Goal: Task Accomplishment & Management: Manage account settings

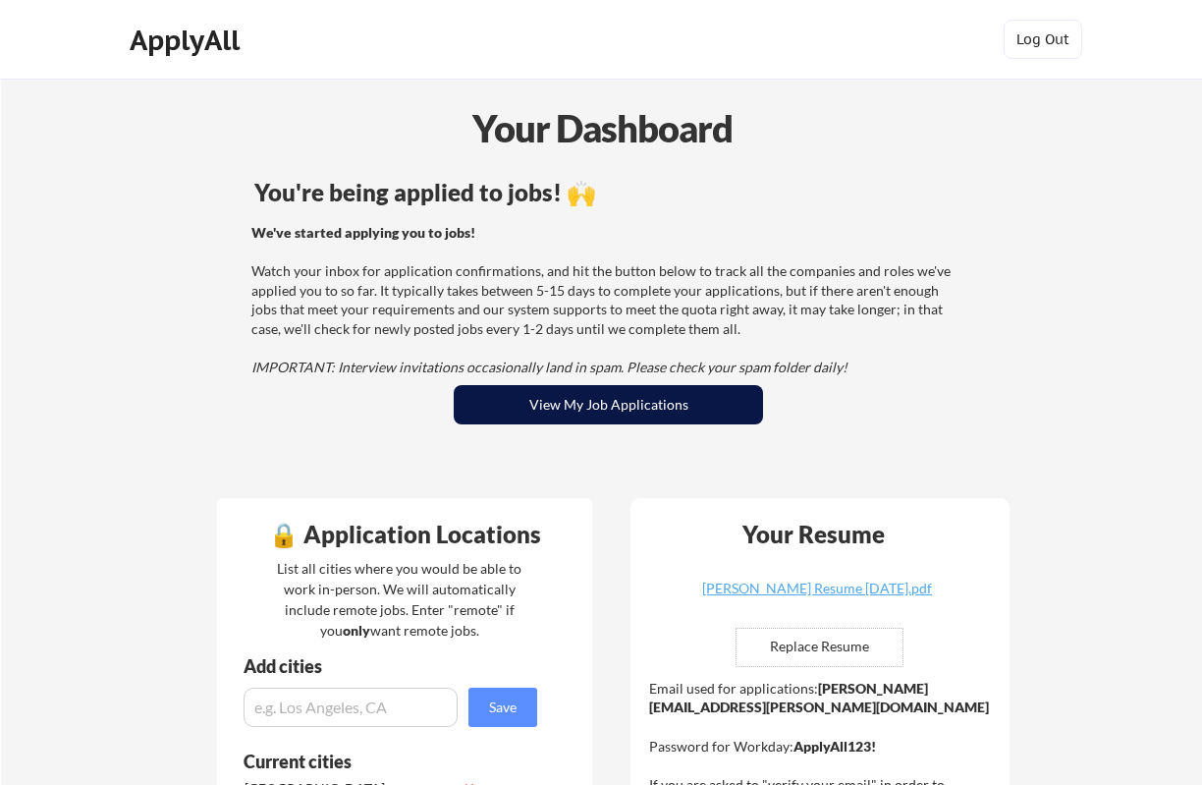
click at [629, 400] on button "View My Job Applications" at bounding box center [608, 404] width 309 height 39
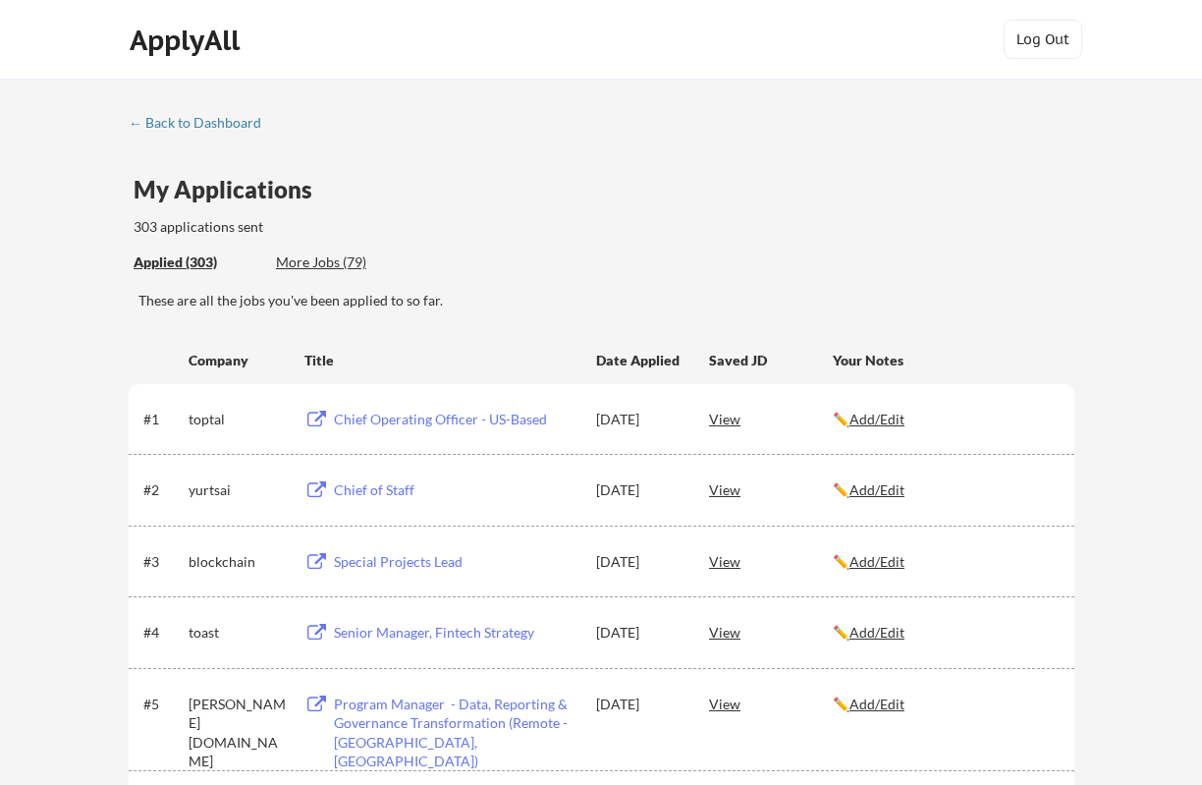
click at [200, 132] on link "← Back to Dashboard" at bounding box center [202, 125] width 147 height 20
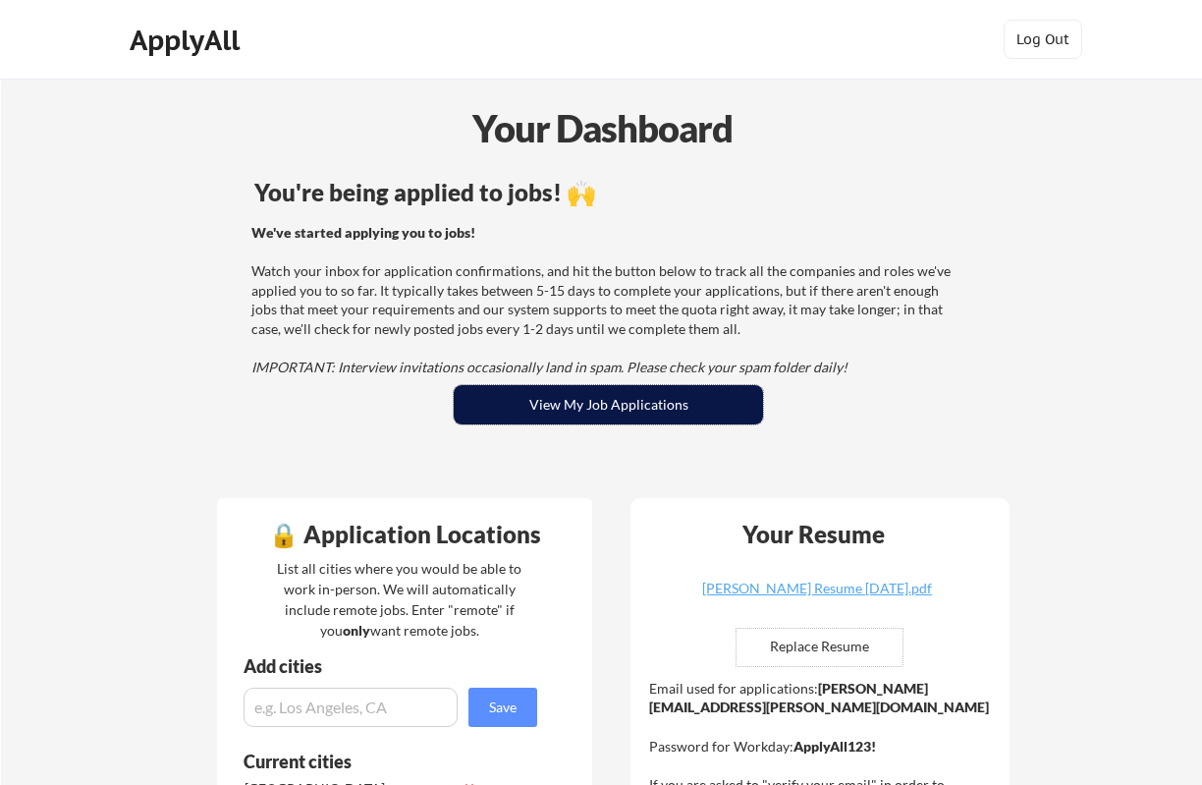
click at [489, 390] on button "View My Job Applications" at bounding box center [608, 404] width 309 height 39
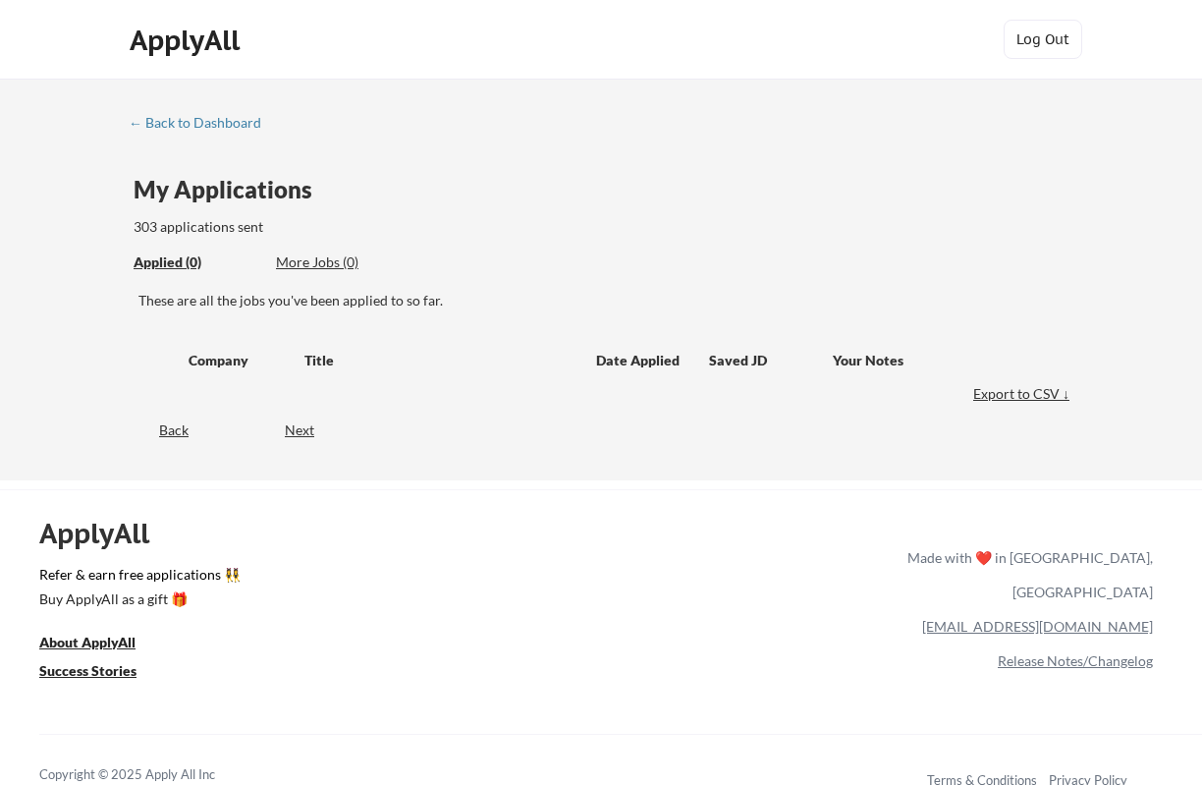
click at [566, 414] on div "Back Next" at bounding box center [602, 432] width 946 height 40
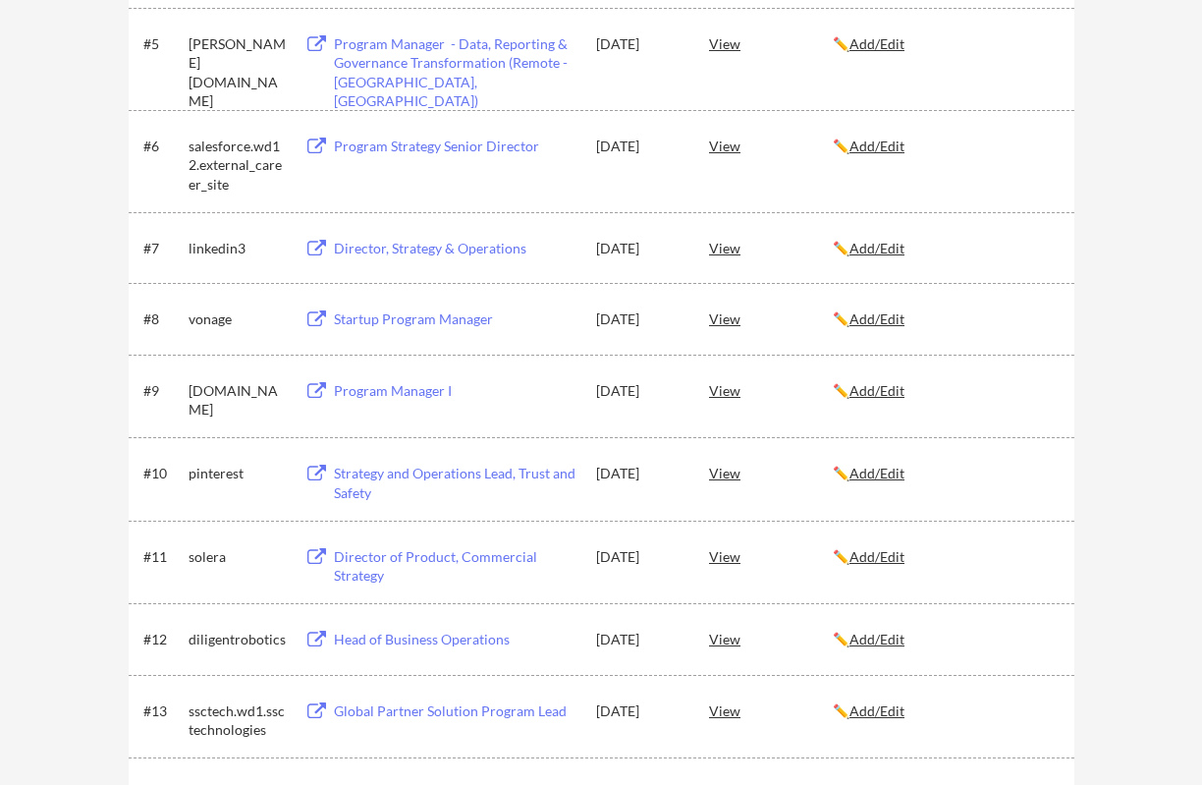
scroll to position [169, 0]
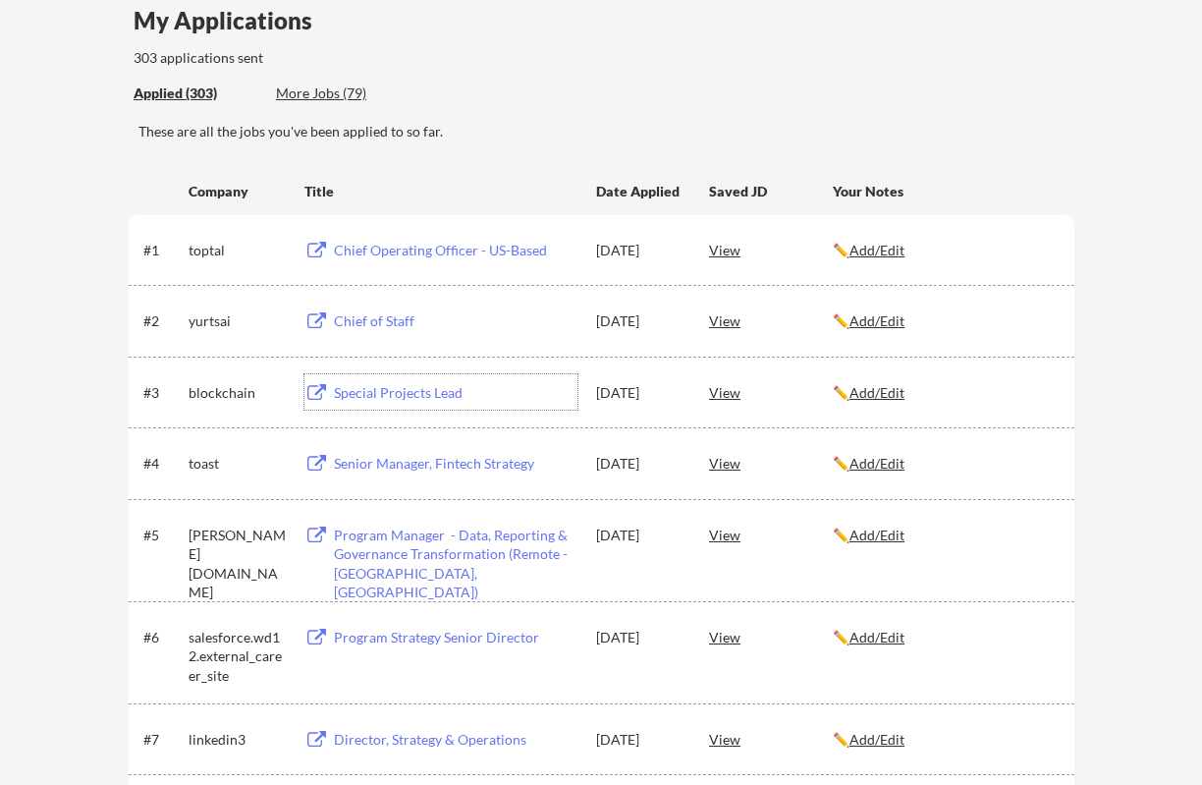
click at [385, 393] on div "Special Projects Lead" at bounding box center [456, 393] width 244 height 20
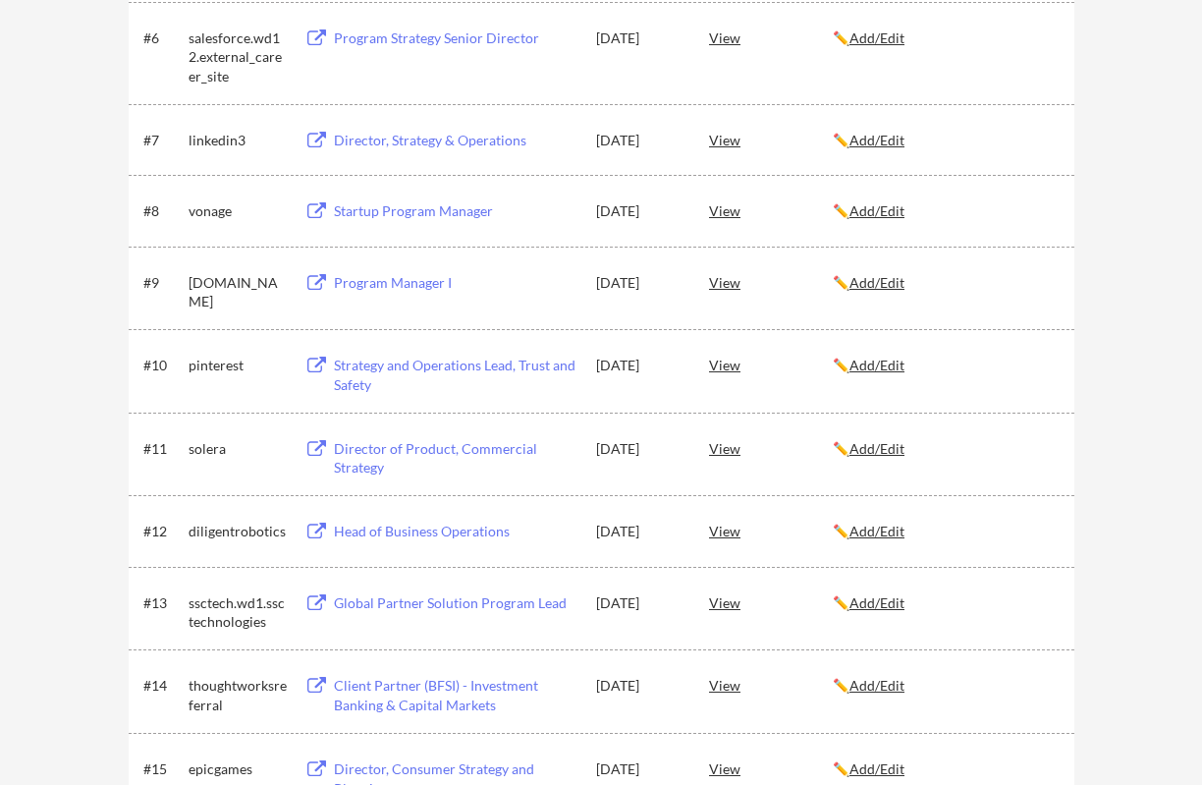
scroll to position [0, 0]
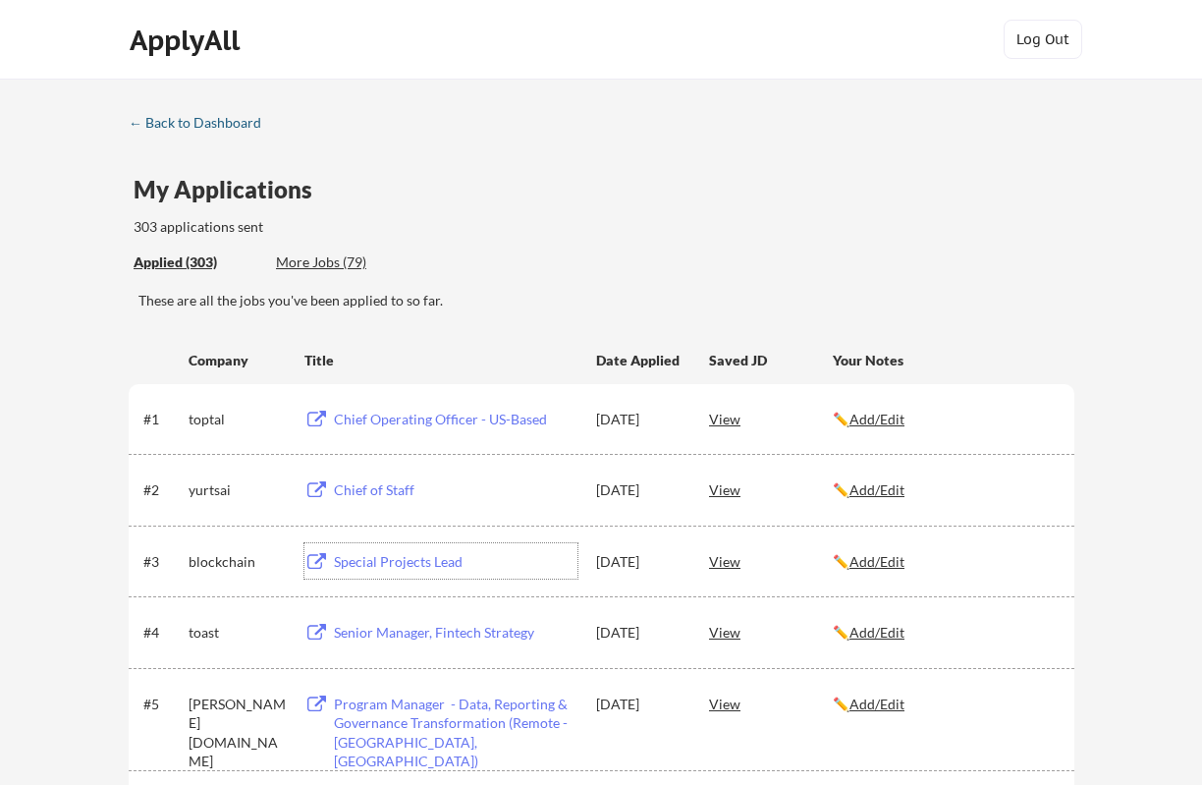
click at [173, 118] on div "← Back to Dashboard" at bounding box center [202, 123] width 147 height 14
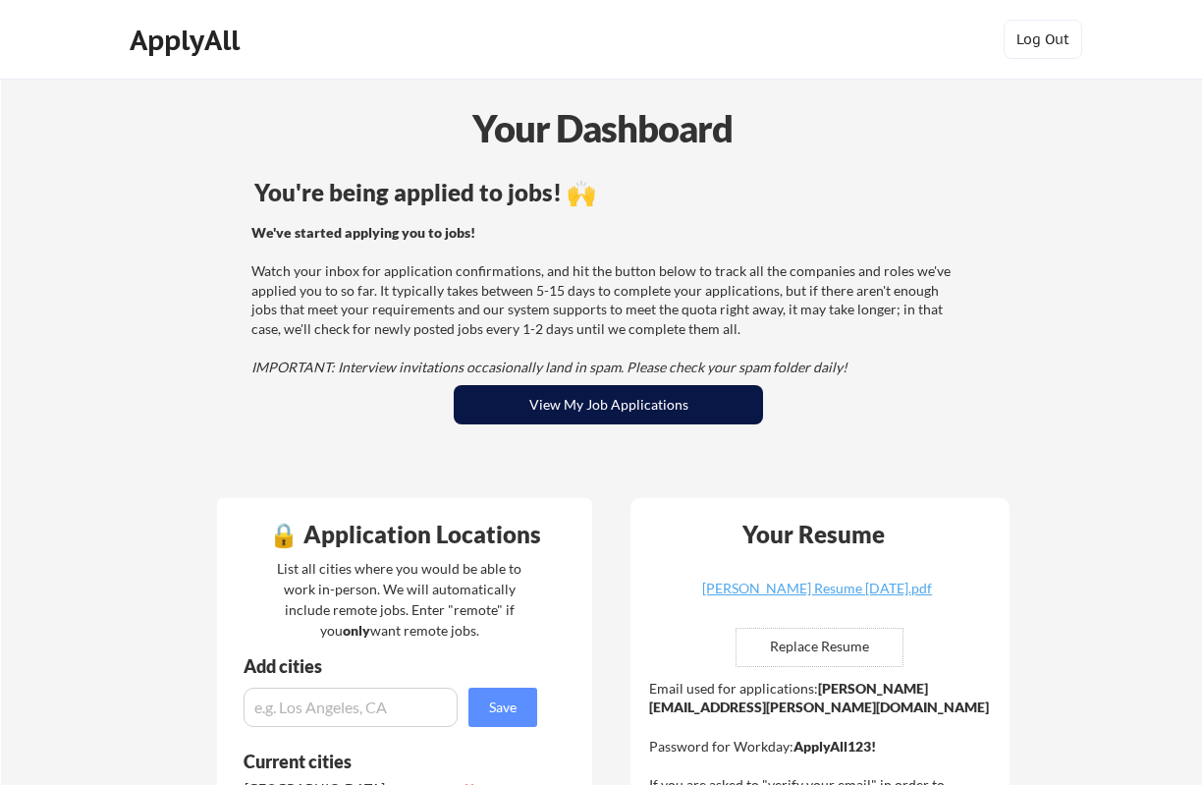
click at [625, 402] on button "View My Job Applications" at bounding box center [608, 404] width 309 height 39
